Goal: Task Accomplishment & Management: Complete application form

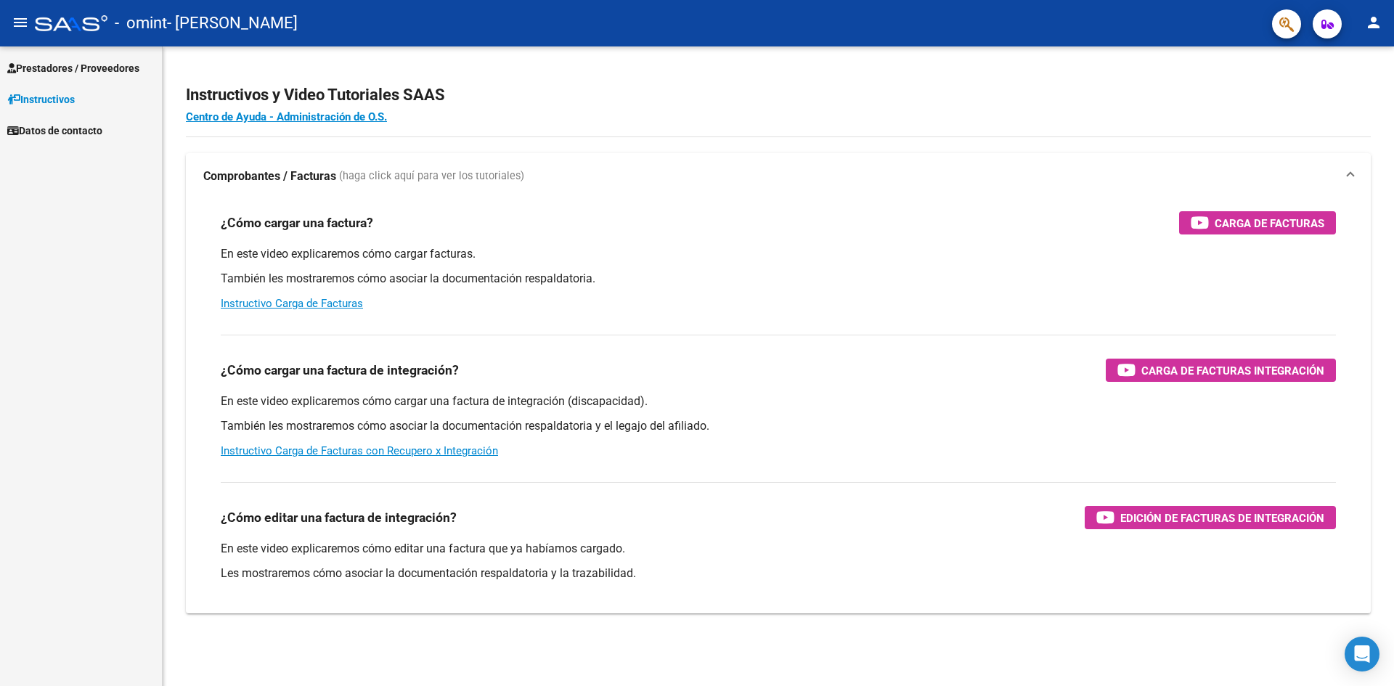
click at [74, 65] on span "Prestadores / Proveedores" at bounding box center [73, 68] width 132 height 16
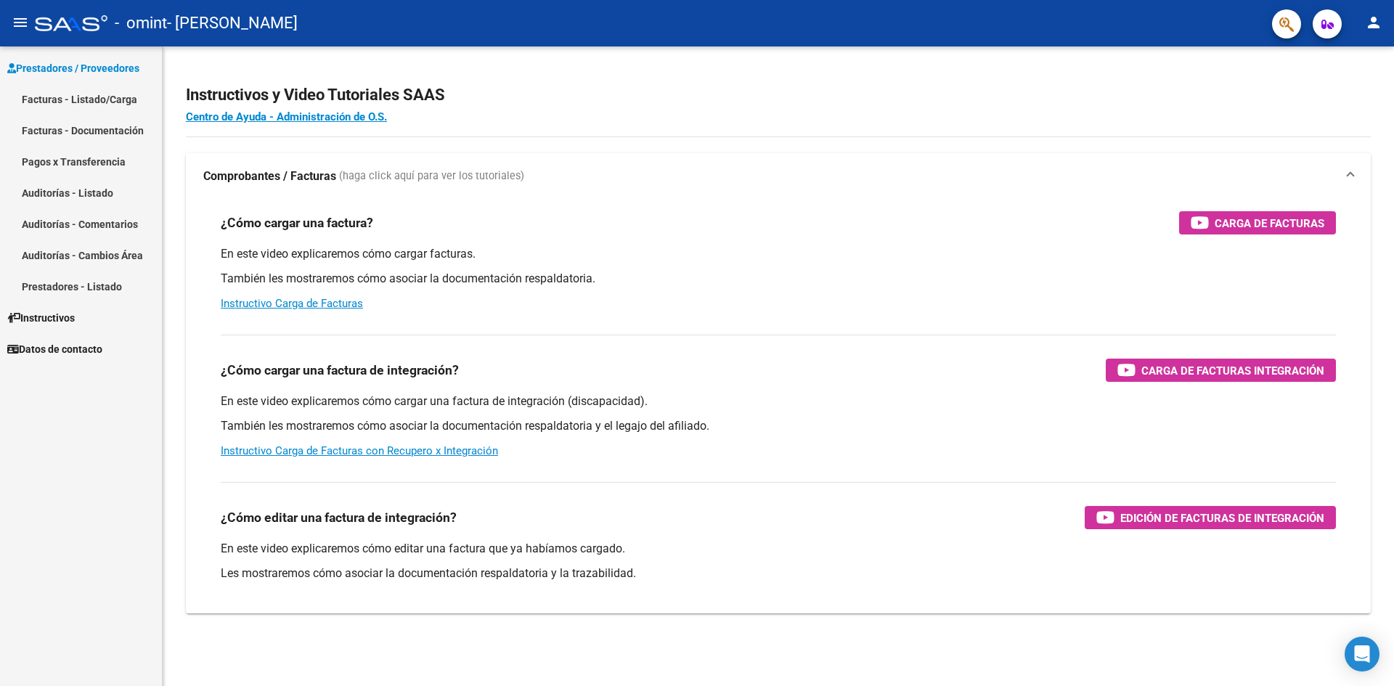
click at [89, 95] on link "Facturas - Listado/Carga" at bounding box center [81, 99] width 162 height 31
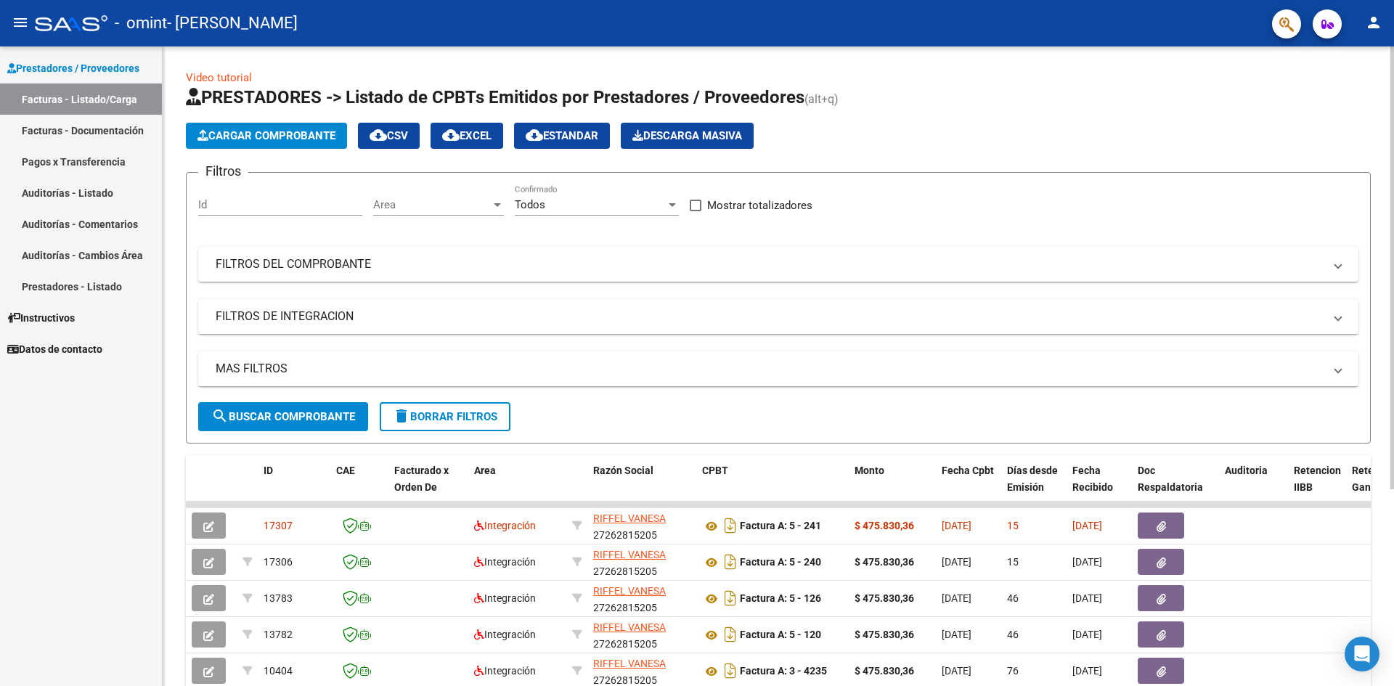
click at [287, 134] on span "Cargar Comprobante" at bounding box center [267, 135] width 138 height 13
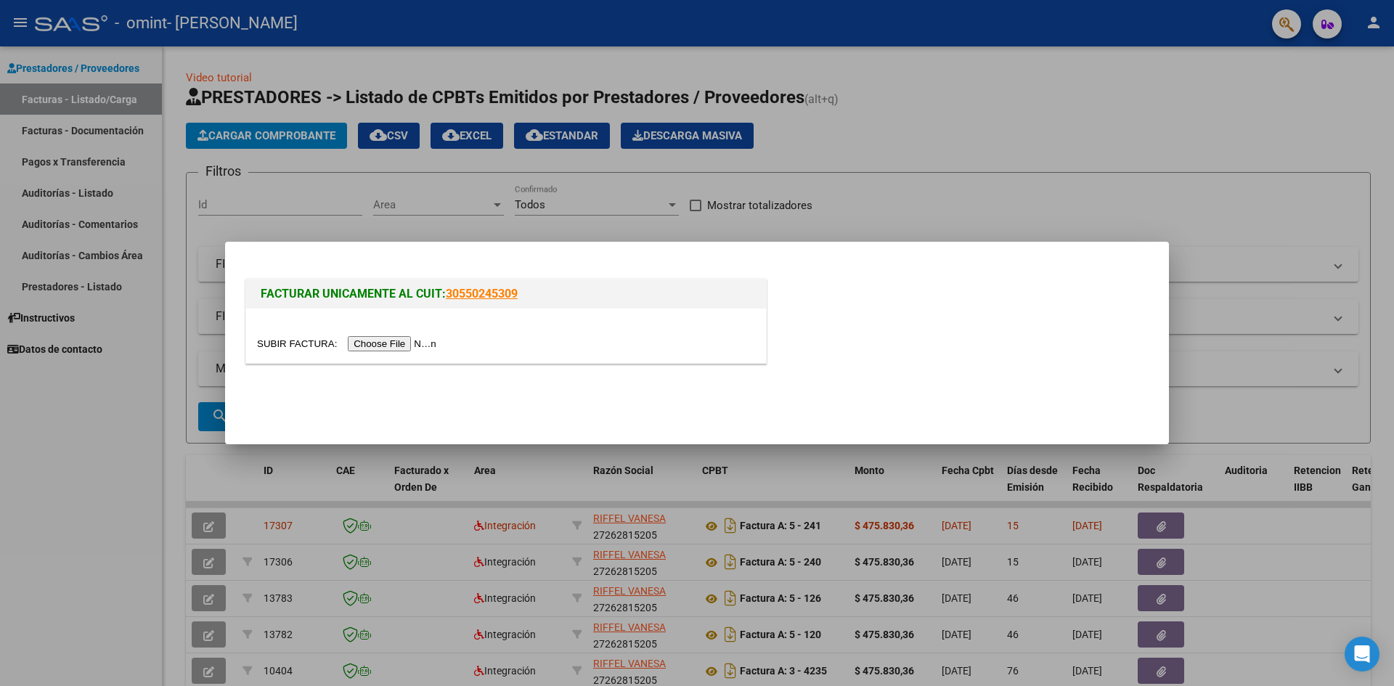
click at [395, 345] on input "file" at bounding box center [349, 343] width 184 height 15
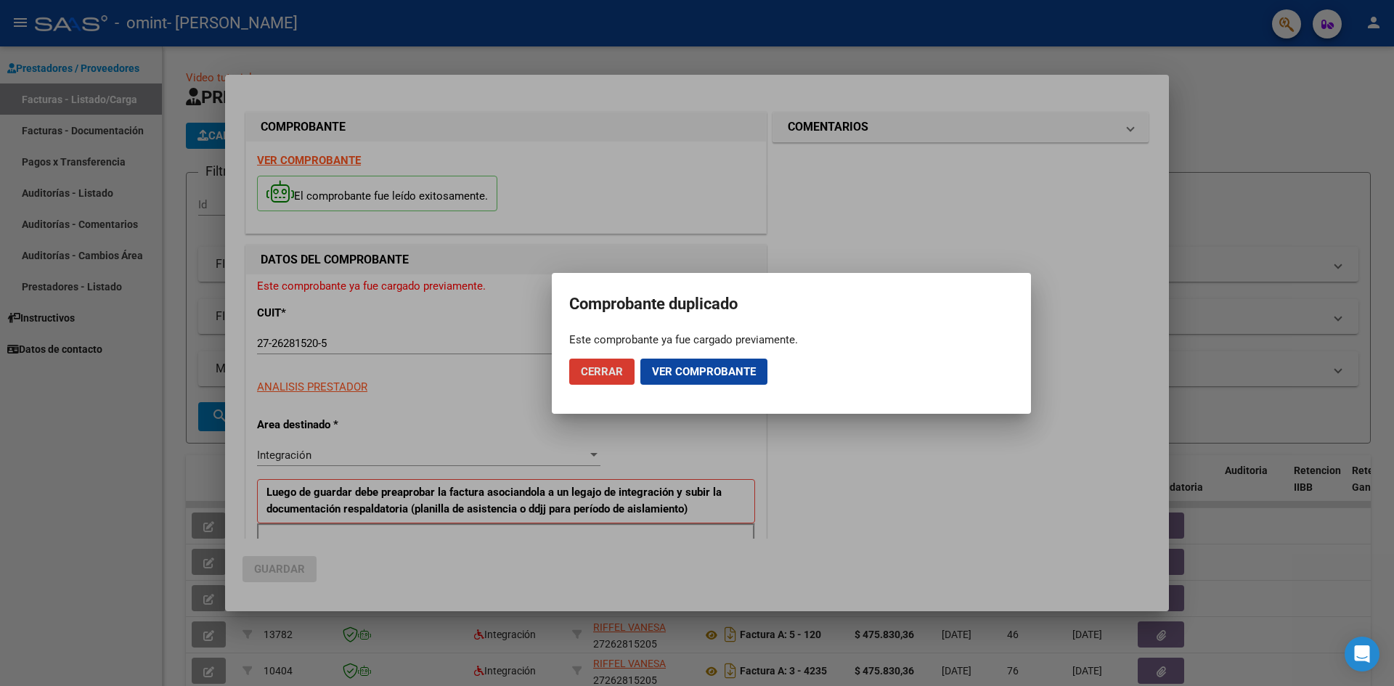
click at [720, 364] on button "Ver comprobante" at bounding box center [704, 372] width 127 height 26
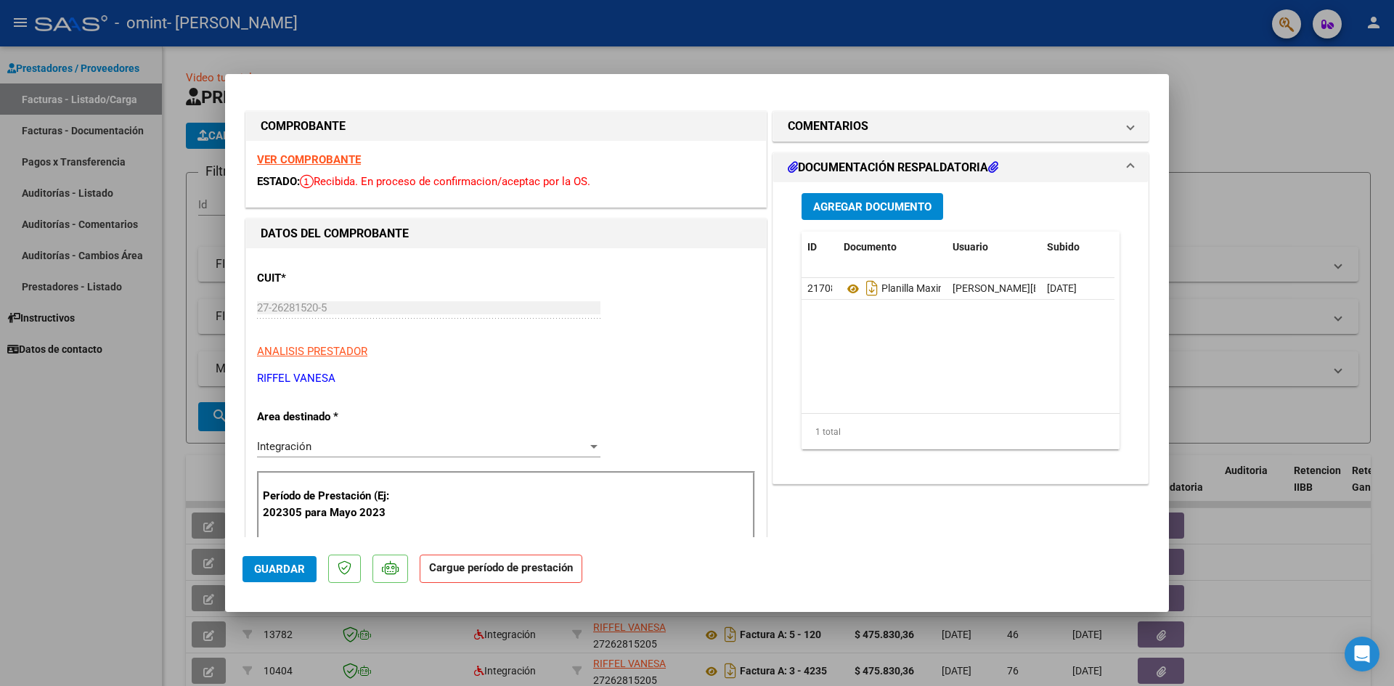
scroll to position [218, 0]
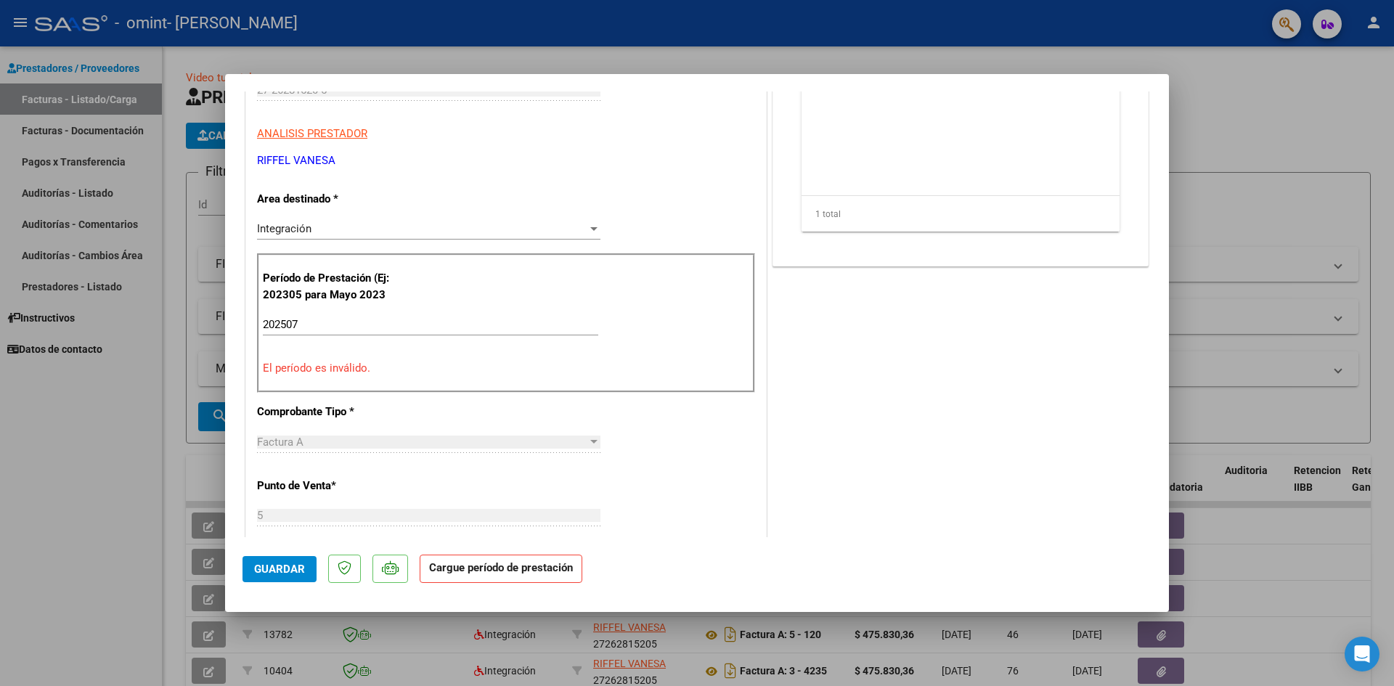
click at [399, 222] on div "Integración Seleccionar Area" at bounding box center [429, 229] width 344 height 22
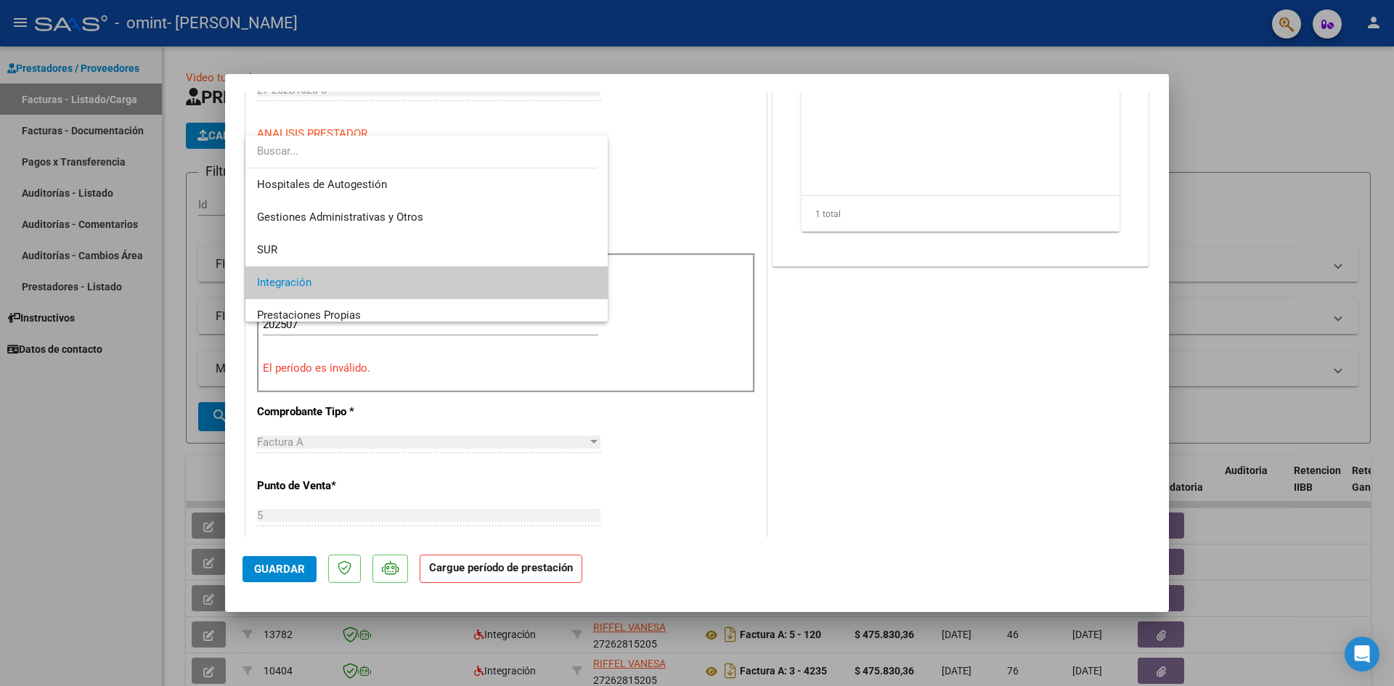
scroll to position [54, 0]
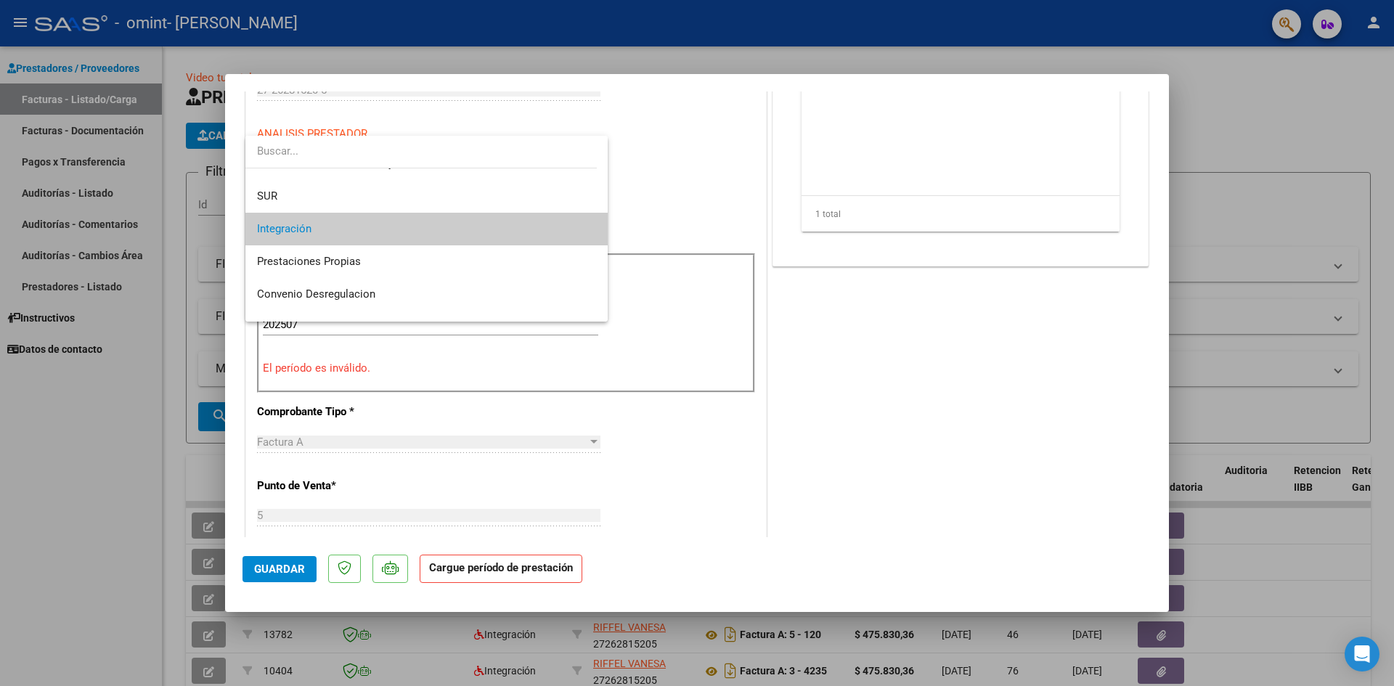
click at [399, 222] on span "Integración" at bounding box center [426, 229] width 339 height 33
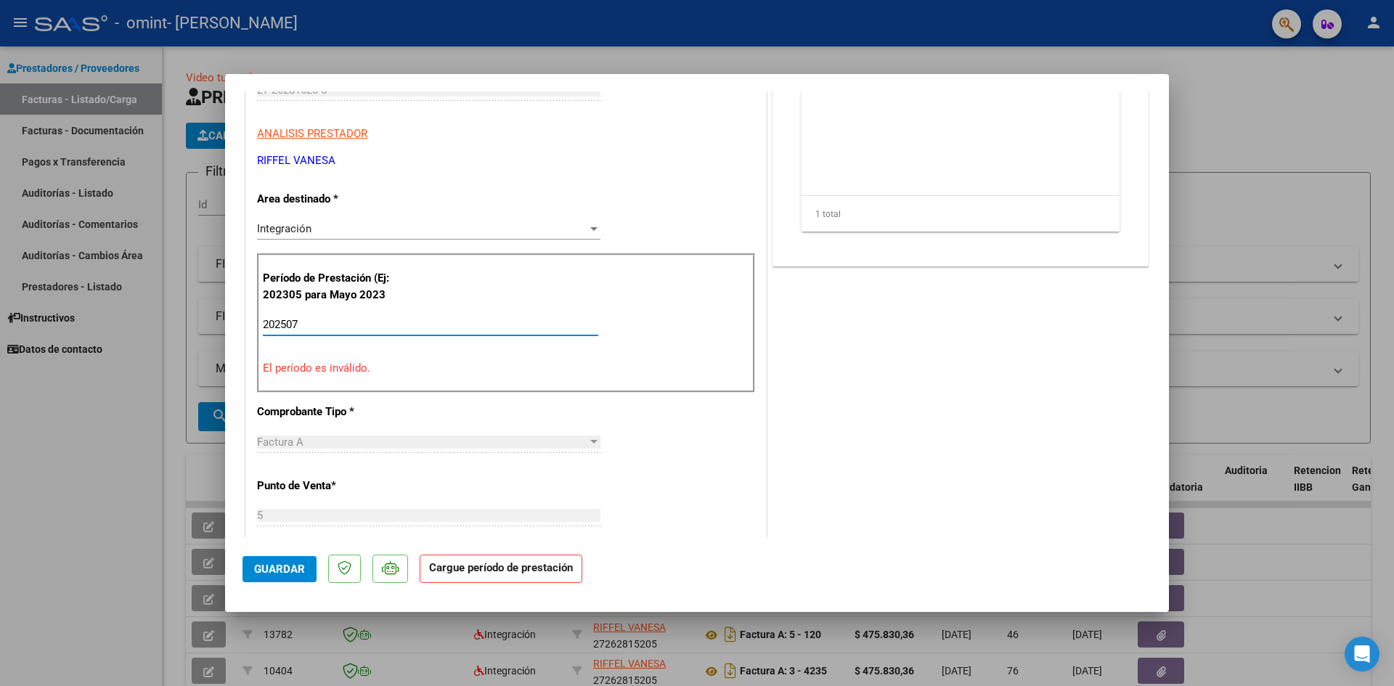
click at [333, 328] on input "202507" at bounding box center [431, 324] width 336 height 13
type input "2"
type input "202507"
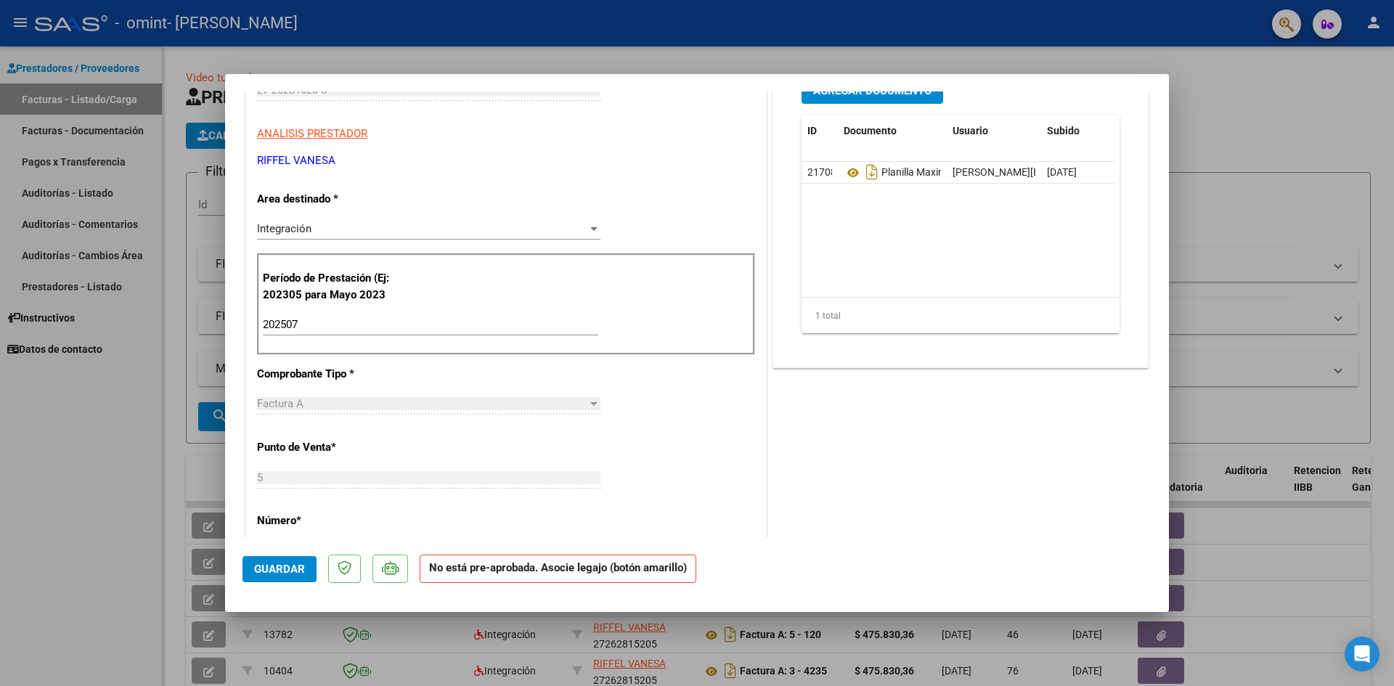
click at [625, 386] on div "CUIT * 27-26281520-5 Ingresar CUIT ANALISIS PRESTADOR [PERSON_NAME] [PERSON_NAM…" at bounding box center [506, 555] width 520 height 1049
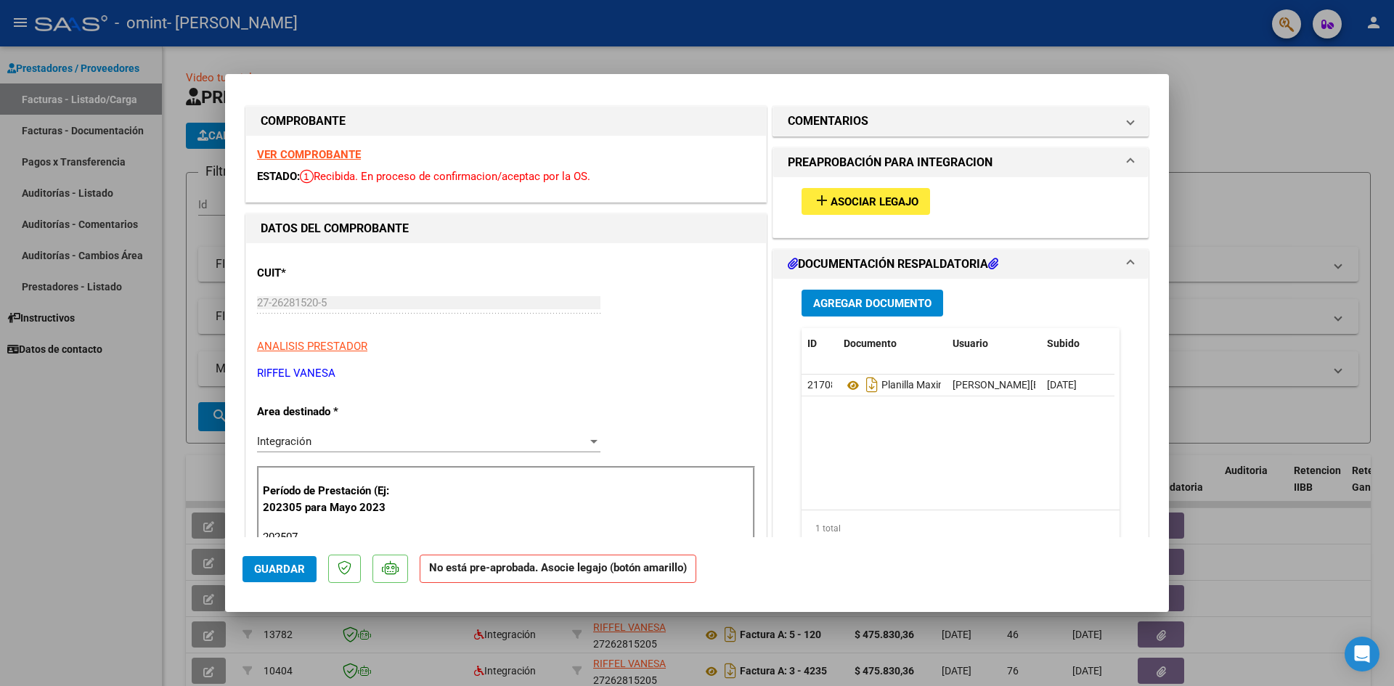
scroll to position [0, 0]
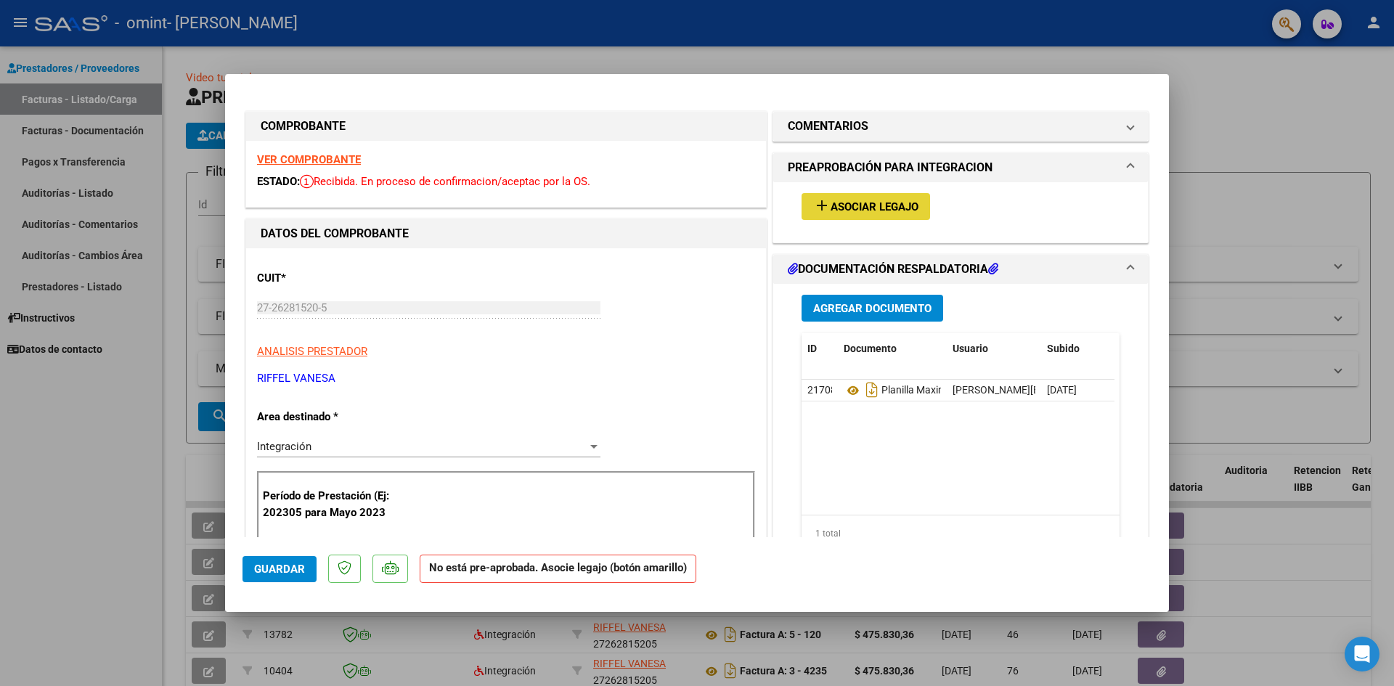
click at [869, 203] on span "Asociar Legajo" at bounding box center [875, 206] width 88 height 13
